Goal: Information Seeking & Learning: Learn about a topic

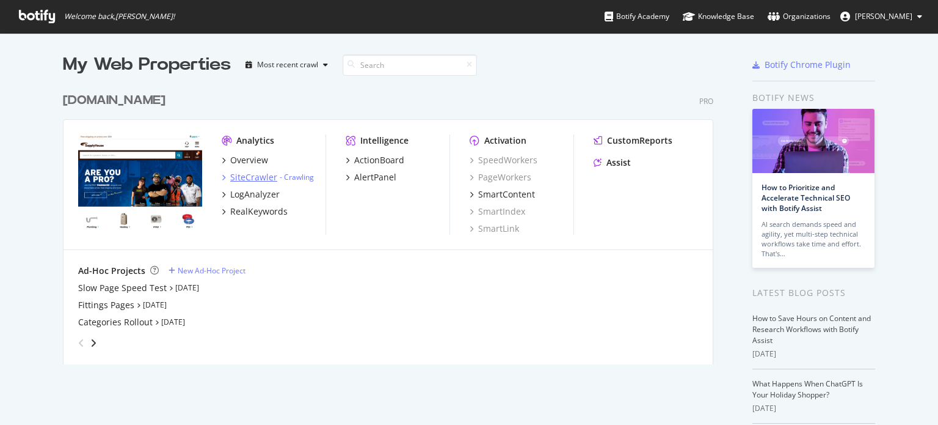
scroll to position [415, 926]
click at [254, 209] on div "RealKeywords" at bounding box center [258, 211] width 57 height 12
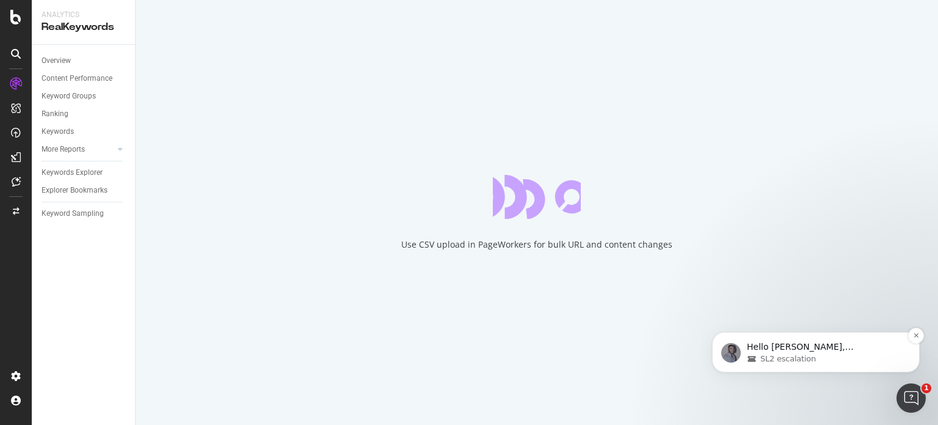
click at [775, 364] on span "SL2 escalation" at bounding box center [788, 358] width 56 height 11
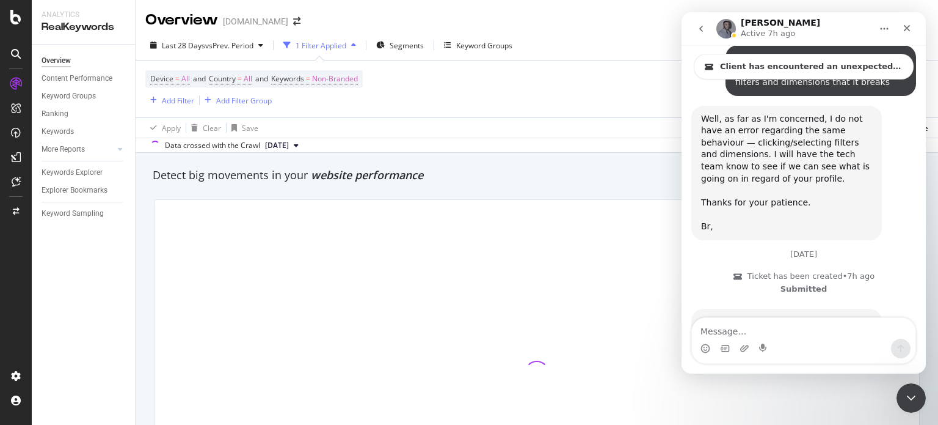
scroll to position [2986, 0]
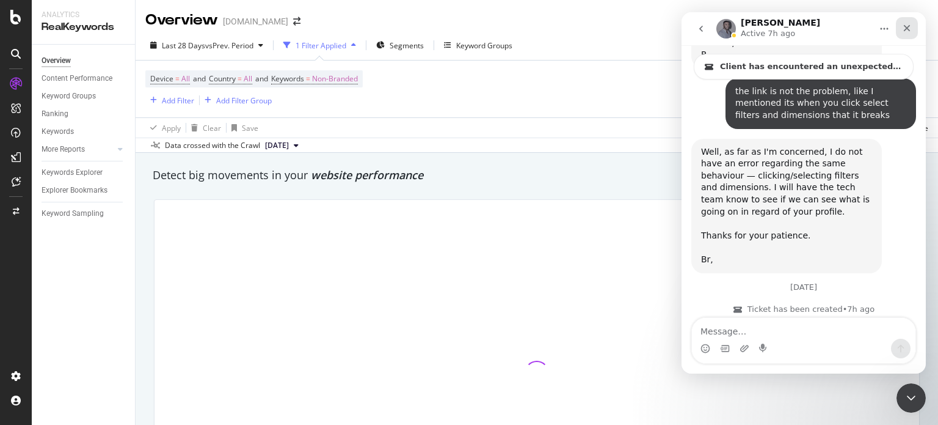
click at [906, 29] on icon "Close" at bounding box center [907, 28] width 10 height 10
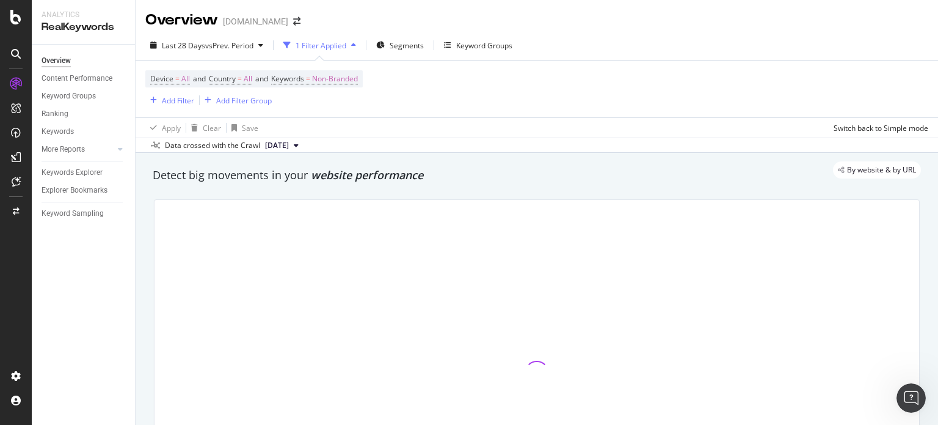
scroll to position [3108, 0]
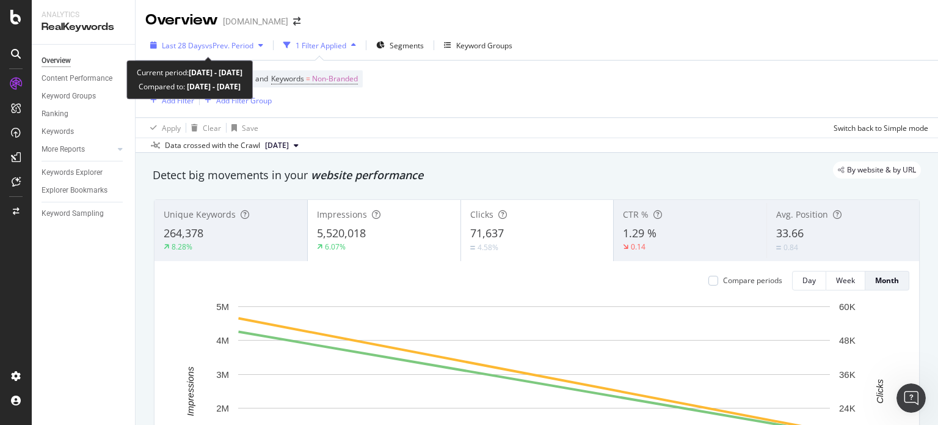
click at [212, 46] on span "vs Prev. Period" at bounding box center [229, 45] width 48 height 10
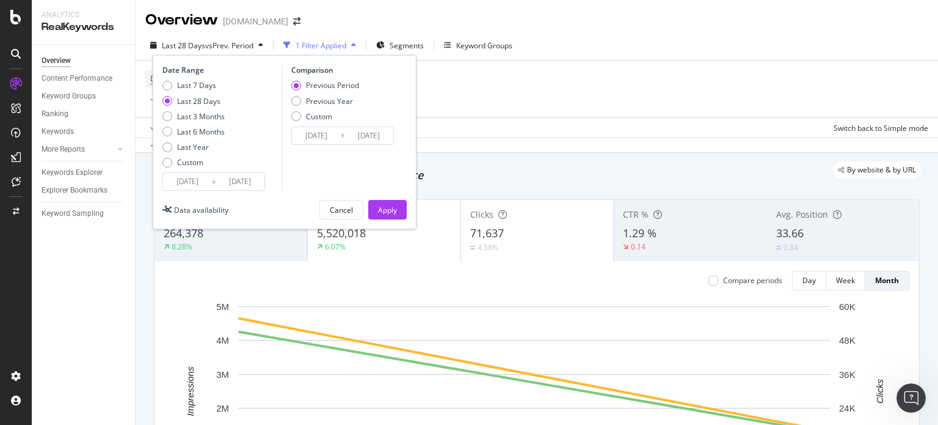
click at [212, 179] on icon at bounding box center [214, 182] width 4 height 12
click at [199, 185] on input "[DATE]" at bounding box center [187, 181] width 49 height 17
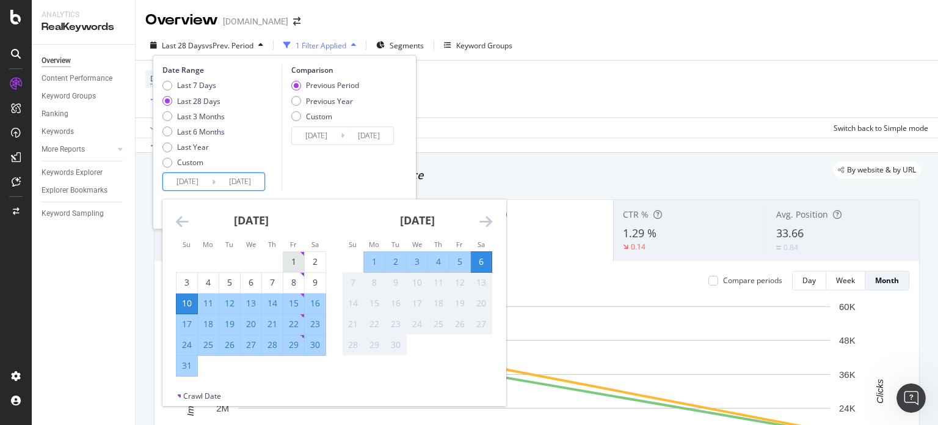
click at [290, 253] on div "1" at bounding box center [293, 262] width 21 height 20
type input "[DATE]"
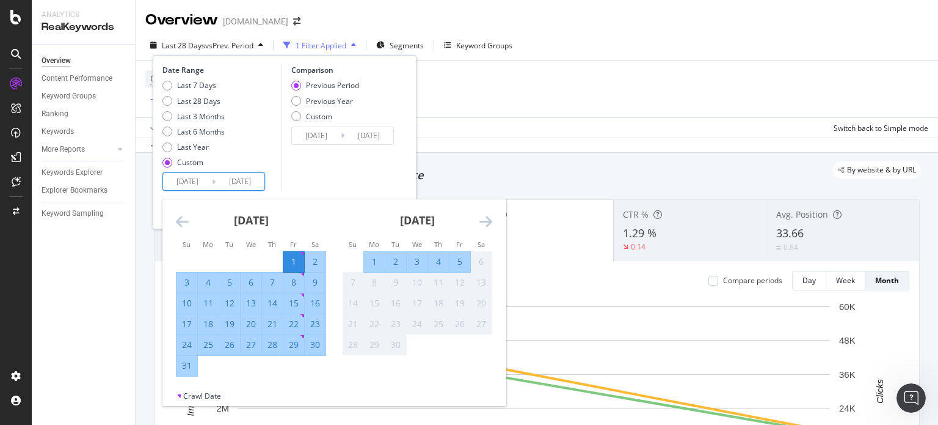
click at [380, 257] on div "1" at bounding box center [374, 261] width 21 height 12
type input "[DATE]"
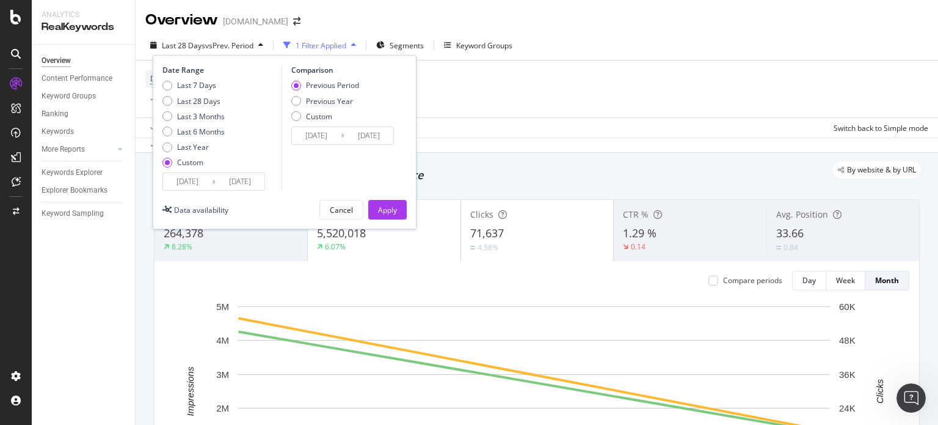
click at [208, 186] on input "[DATE]" at bounding box center [187, 181] width 49 height 17
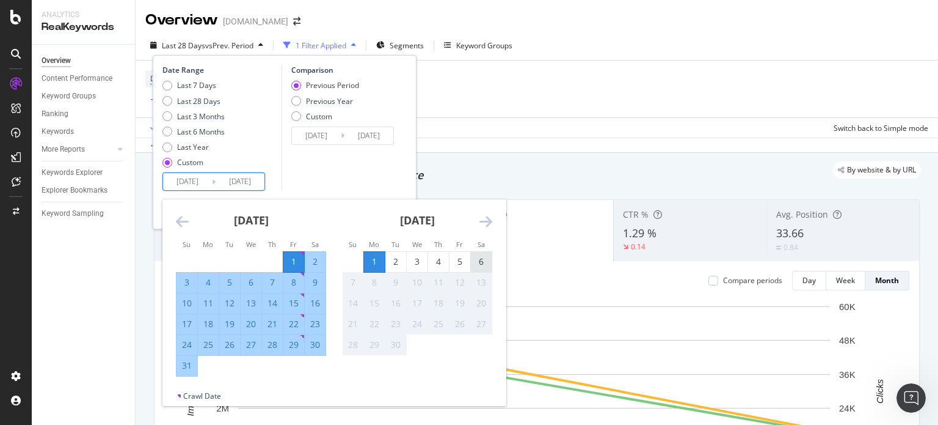
click at [481, 260] on div "6" at bounding box center [481, 261] width 21 height 12
type input "[DATE]"
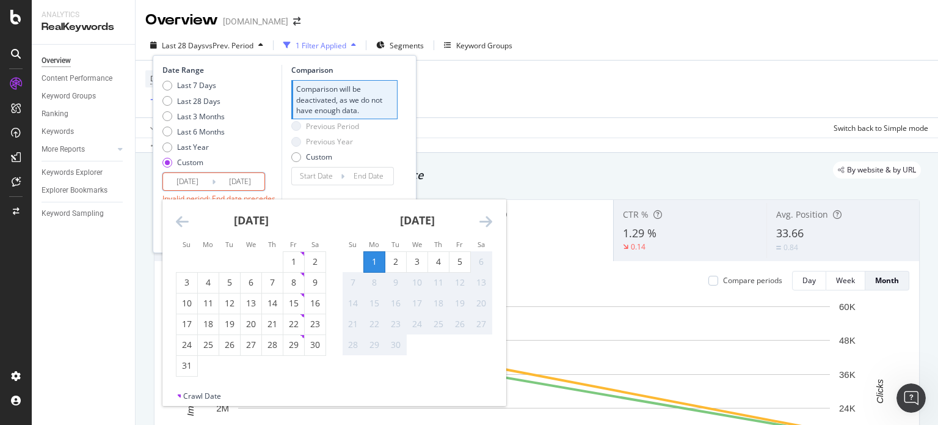
click at [367, 255] on div "1" at bounding box center [374, 261] width 21 height 12
type input "[DATE]"
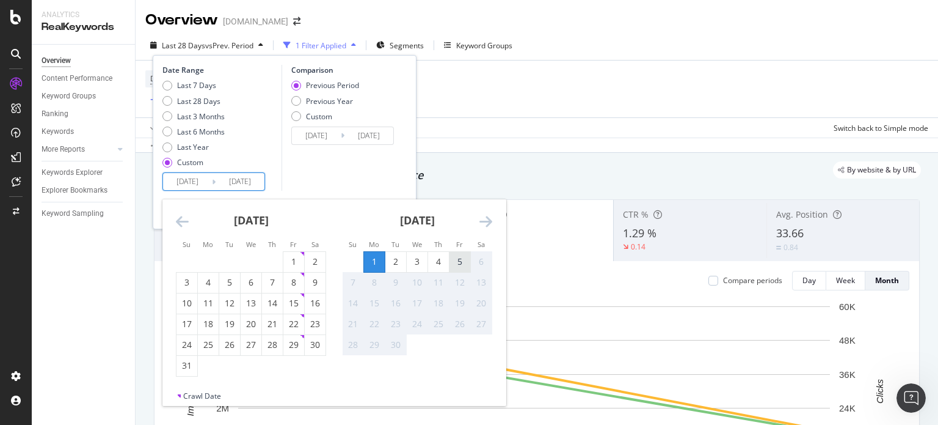
click at [454, 256] on div "5" at bounding box center [460, 261] width 21 height 12
type input "[DATE]"
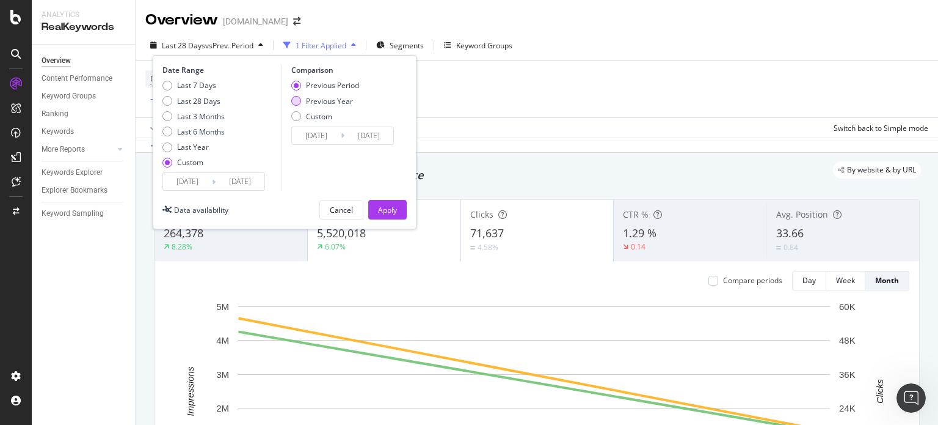
click at [351, 103] on div "Previous Year" at bounding box center [329, 101] width 47 height 10
type input "[DATE]"
click at [323, 137] on input "[DATE]" at bounding box center [316, 135] width 49 height 17
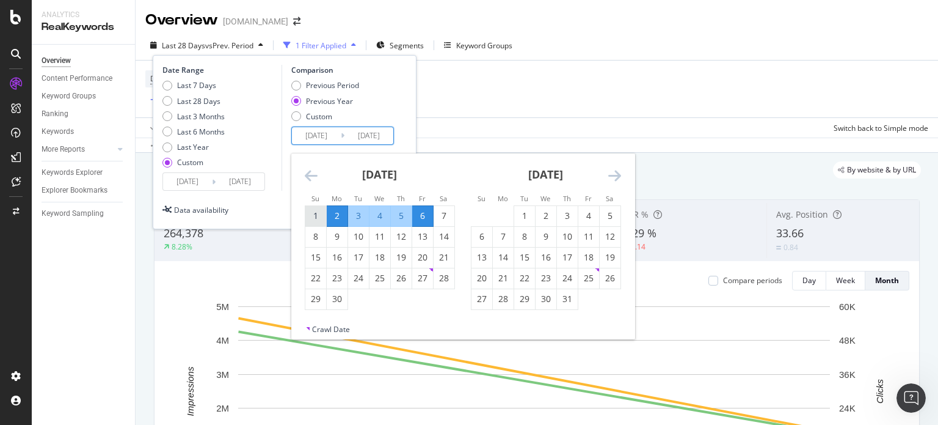
click at [315, 214] on div "1" at bounding box center [315, 216] width 21 height 12
type input "[DATE]"
click at [397, 212] on div "5" at bounding box center [401, 216] width 21 height 12
type input "[DATE]"
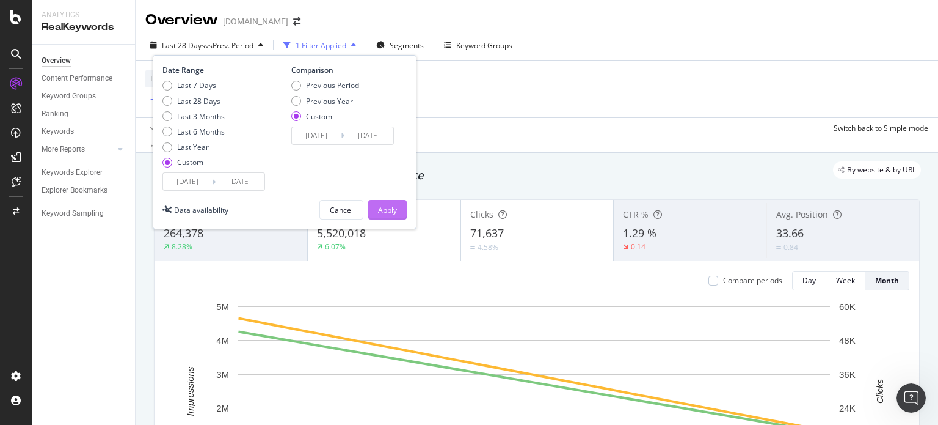
click at [391, 214] on div "Apply" at bounding box center [387, 210] width 19 height 10
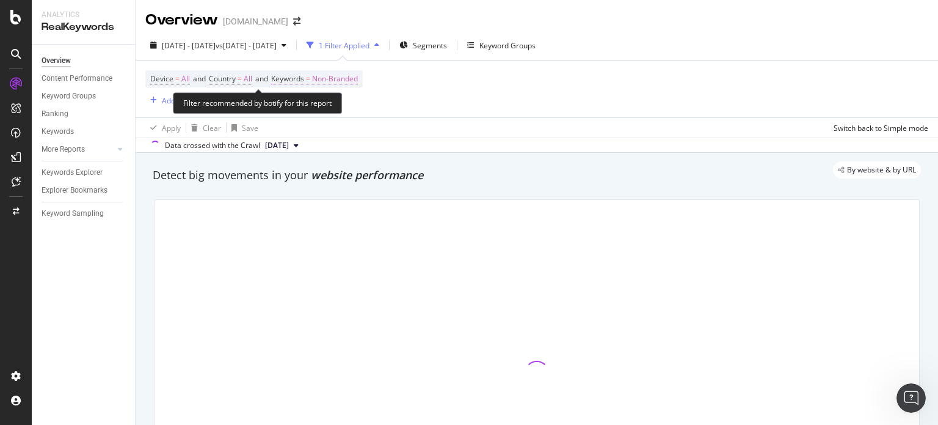
click at [354, 79] on span "Non-Branded" at bounding box center [335, 78] width 46 height 17
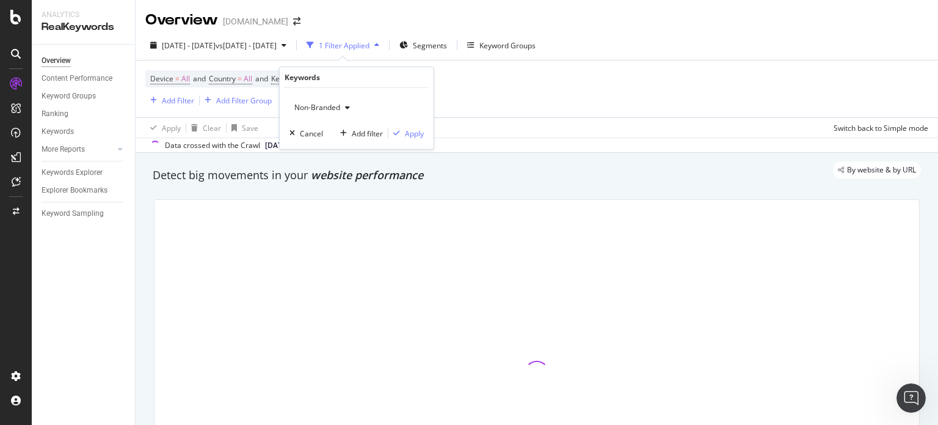
click at [335, 112] on div "Non-Branded" at bounding box center [322, 107] width 65 height 18
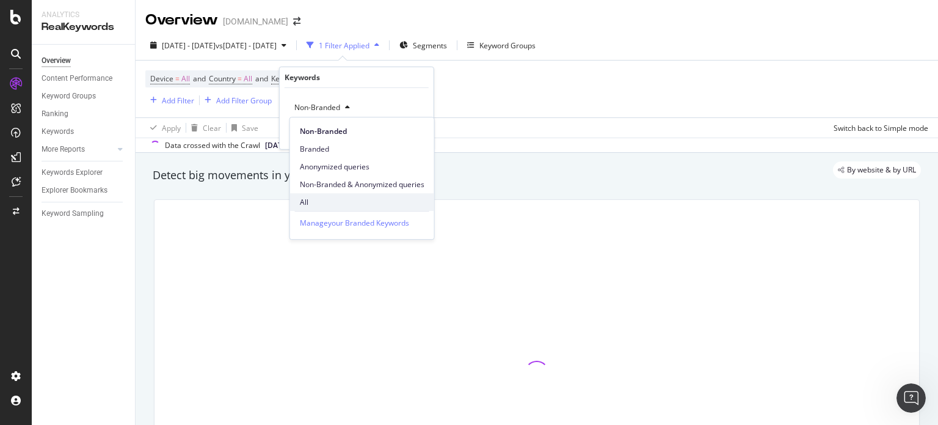
click at [330, 197] on span "All" at bounding box center [362, 202] width 125 height 11
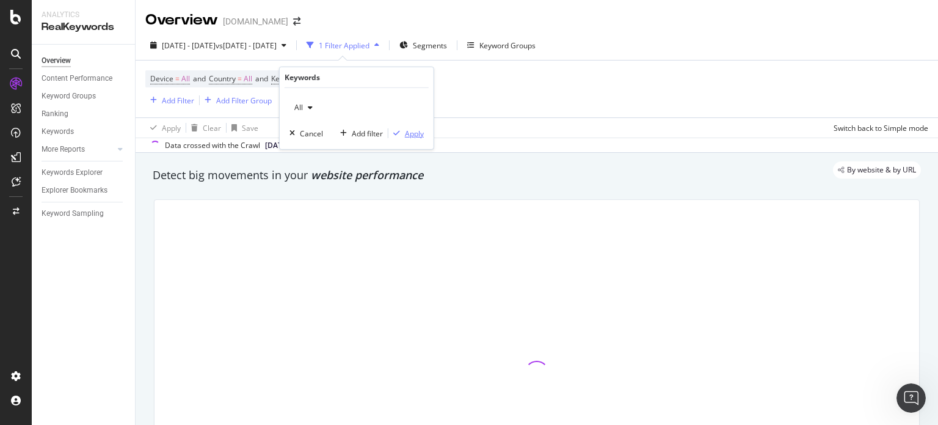
click at [398, 128] on div "Apply" at bounding box center [405, 133] width 35 height 11
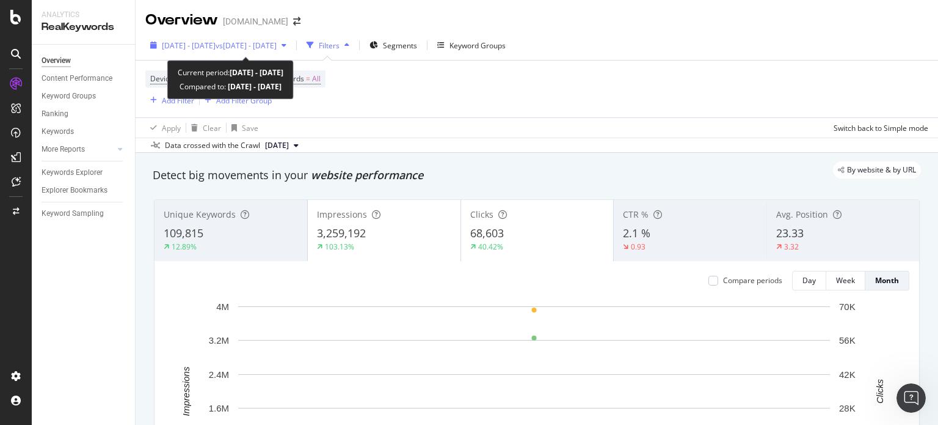
click at [260, 48] on span "vs [DATE] - [DATE]" at bounding box center [246, 45] width 61 height 10
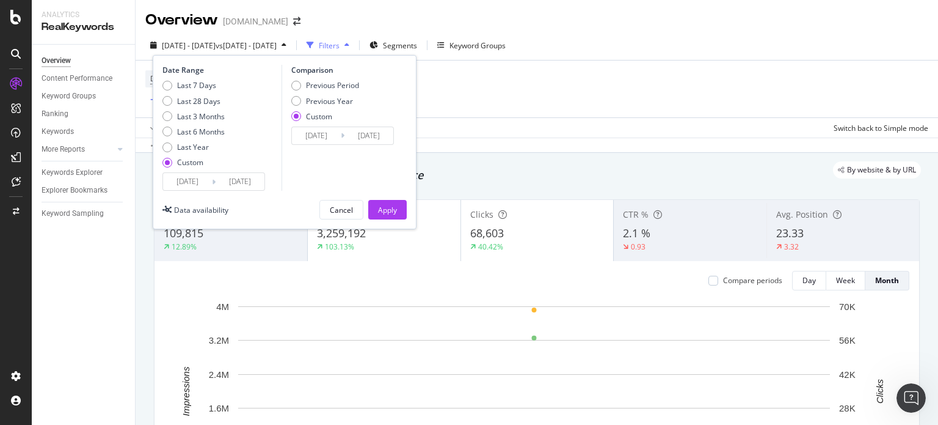
click at [495, 115] on div "Device = All and Country = All and Keywords = All Add Filter Add Filter Group" at bounding box center [536, 88] width 783 height 57
